Goal: Find specific page/section

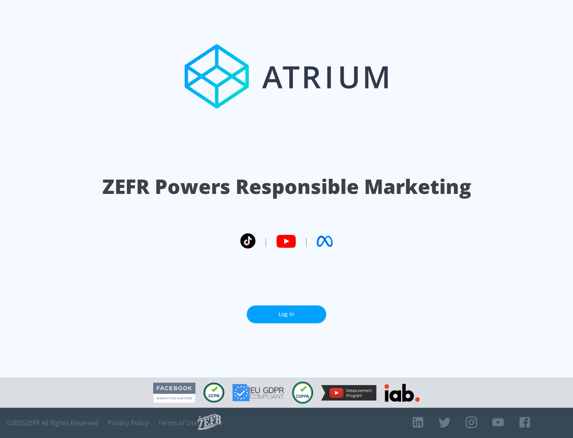
click at [286, 314] on link "Log In" at bounding box center [287, 314] width 80 height 18
